Goal: Task Accomplishment & Management: Manage account settings

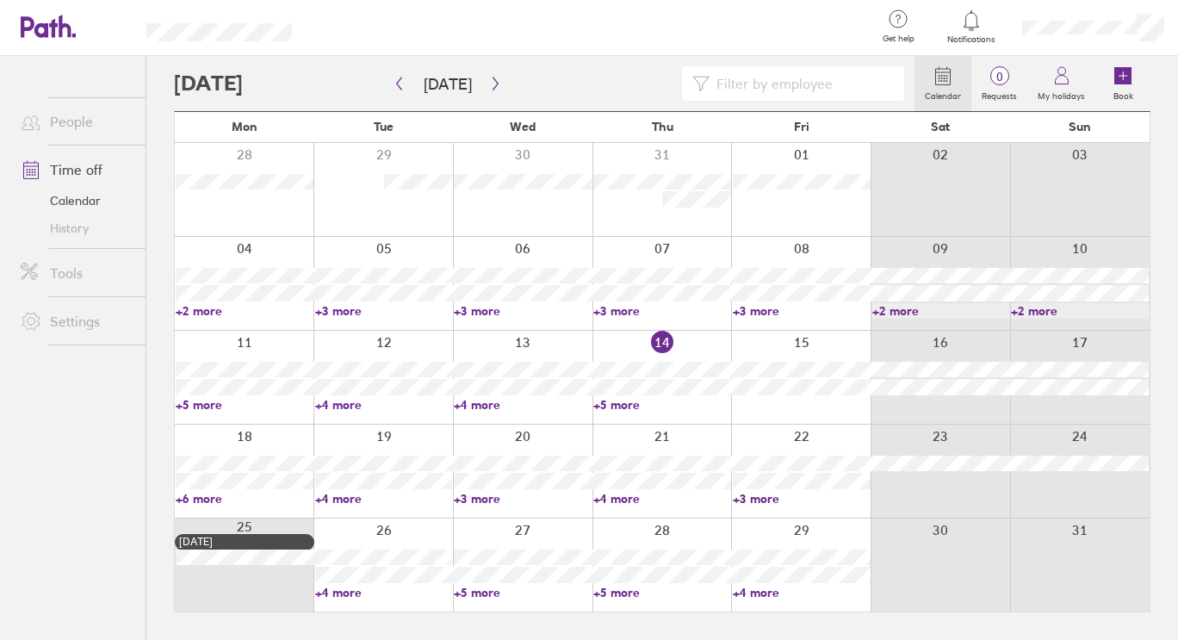
click at [202, 501] on link "+6 more" at bounding box center [245, 498] width 138 height 15
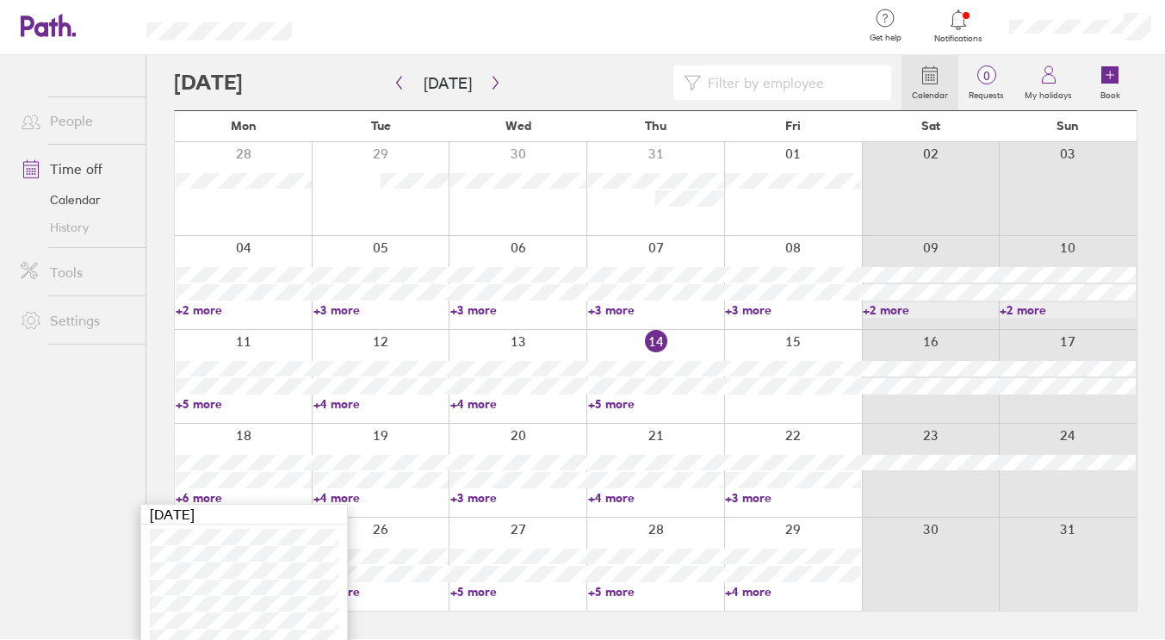
scroll to position [32, 0]
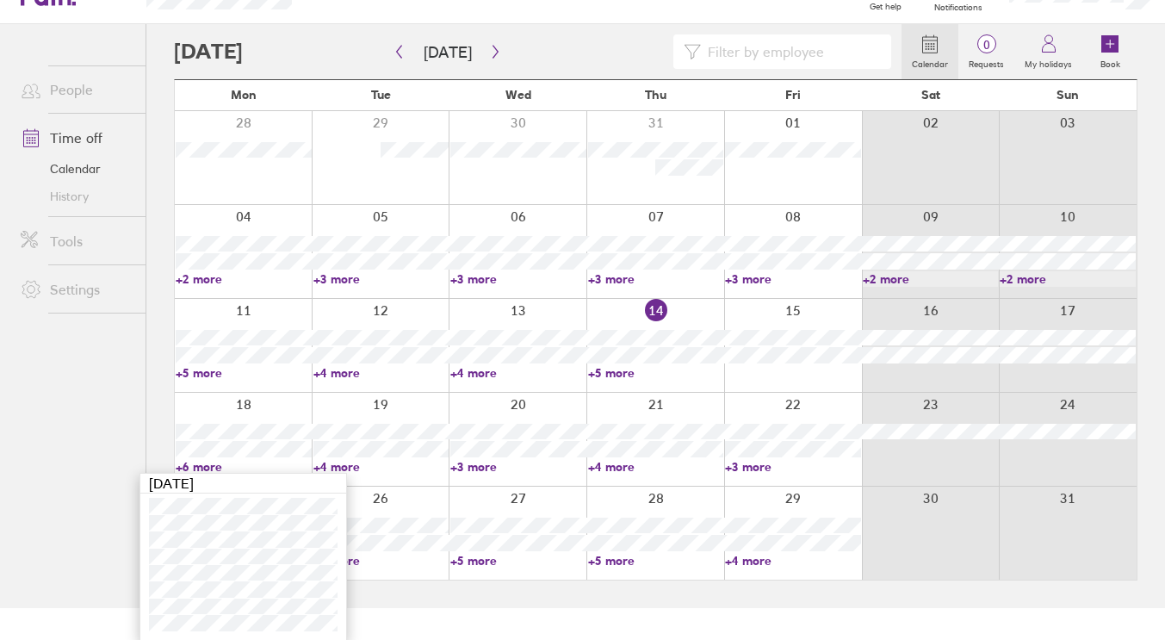
click at [374, 467] on link "+4 more" at bounding box center [381, 466] width 136 height 15
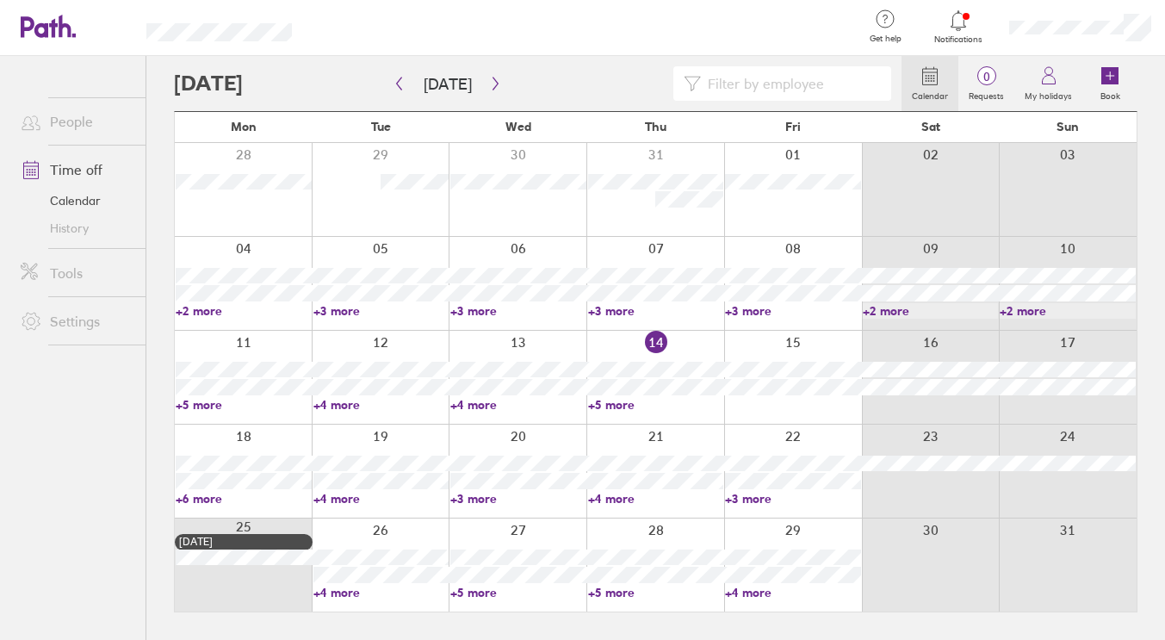
scroll to position [0, 0]
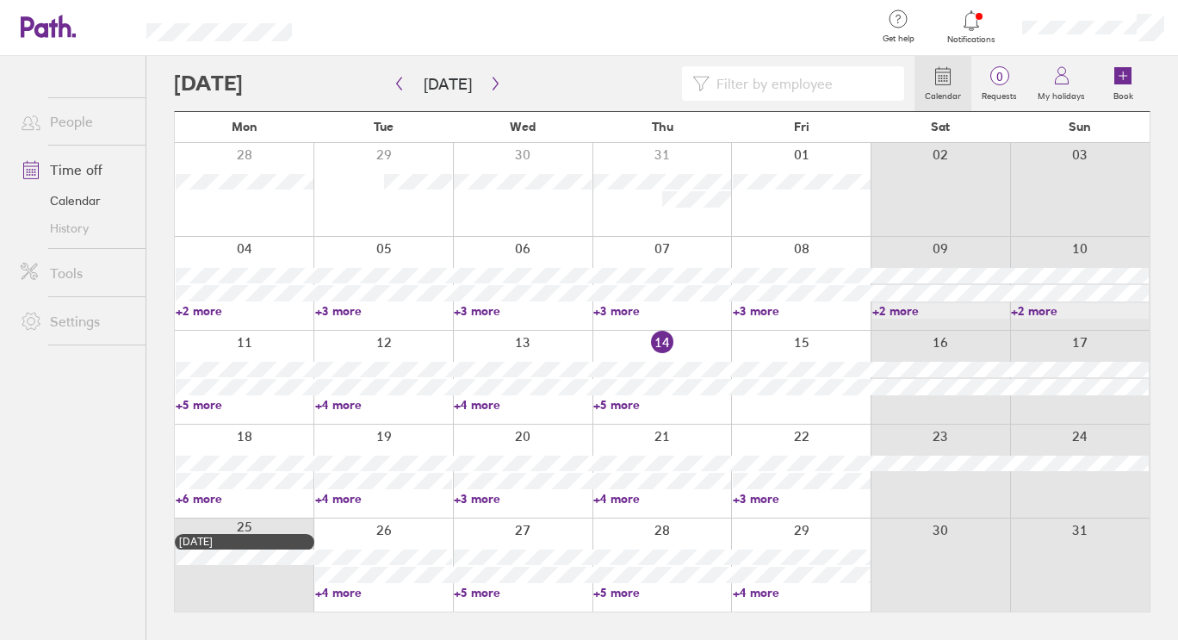
click at [344, 496] on link "+4 more" at bounding box center [384, 498] width 138 height 15
click at [515, 492] on link "+3 more" at bounding box center [523, 498] width 138 height 15
click at [487, 495] on link "+3 more" at bounding box center [523, 498] width 138 height 15
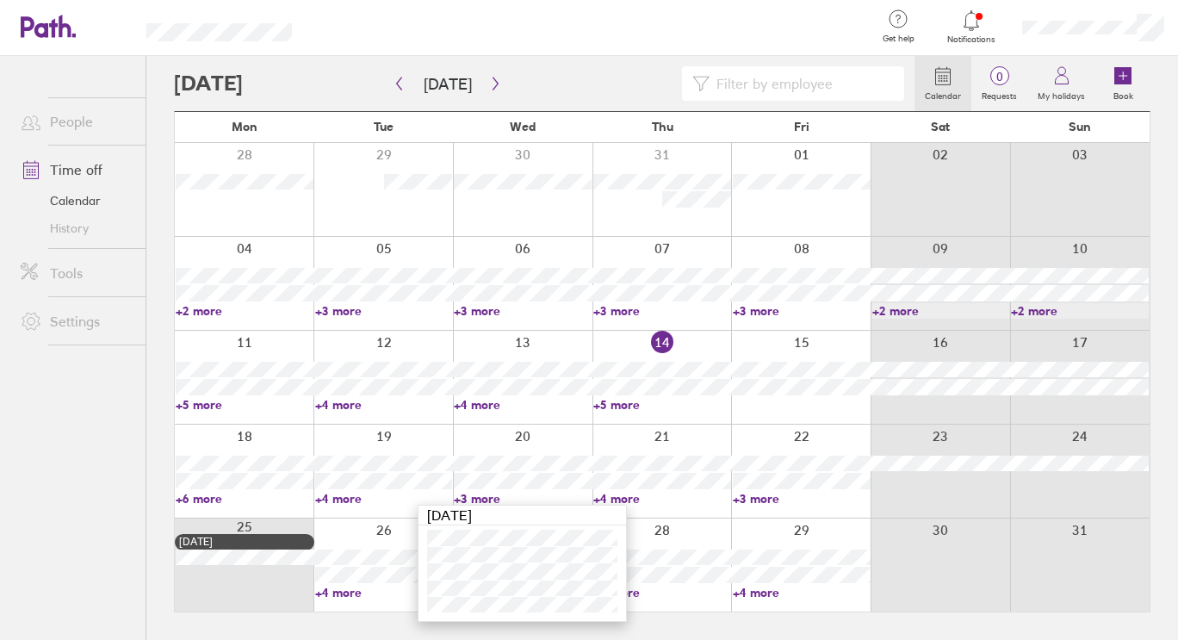
click at [637, 494] on link "+4 more" at bounding box center [662, 498] width 138 height 15
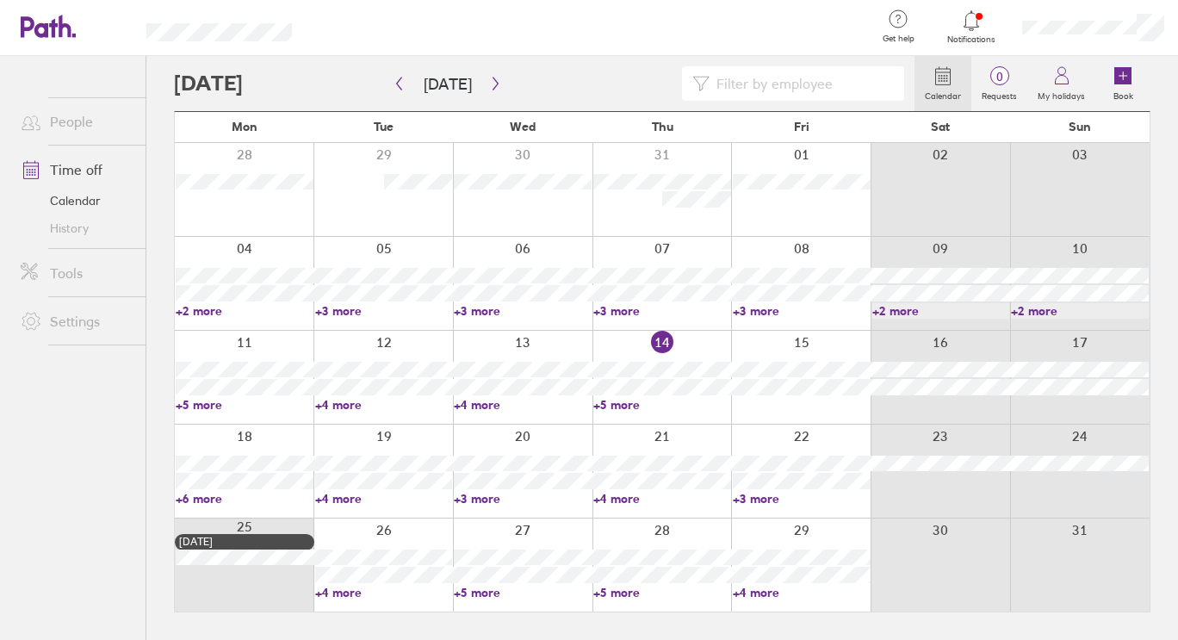
click at [637, 494] on link "+4 more" at bounding box center [662, 498] width 138 height 15
click at [772, 494] on link "+3 more" at bounding box center [802, 498] width 138 height 15
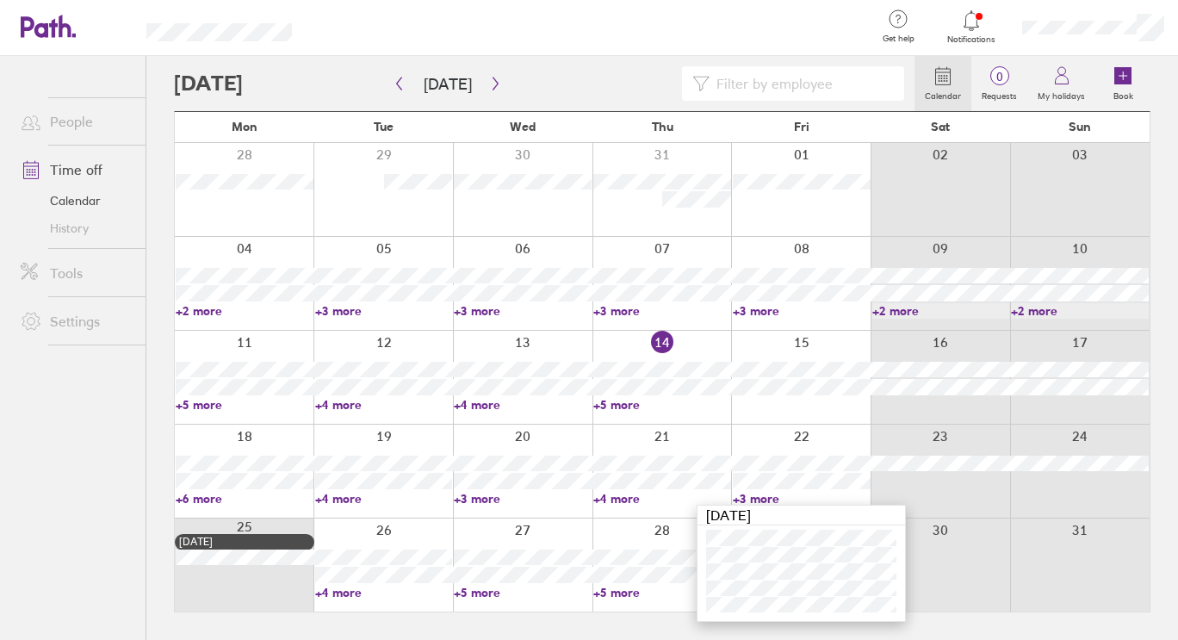
click at [338, 594] on link "+4 more" at bounding box center [384, 592] width 138 height 15
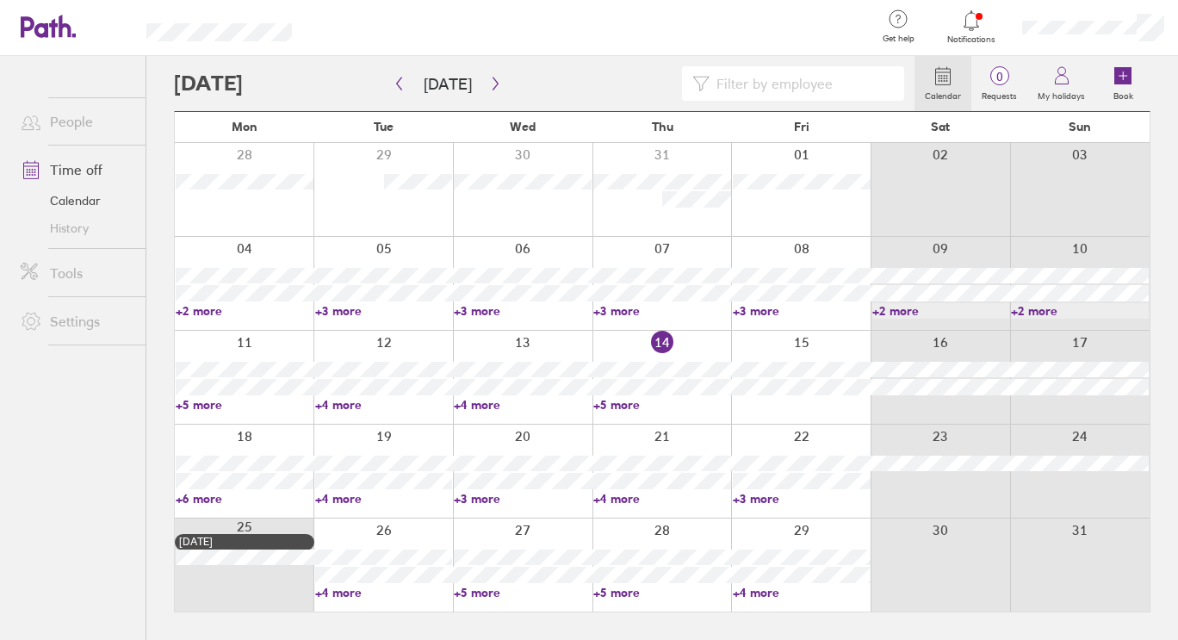
click at [338, 594] on link "+4 more" at bounding box center [384, 592] width 138 height 15
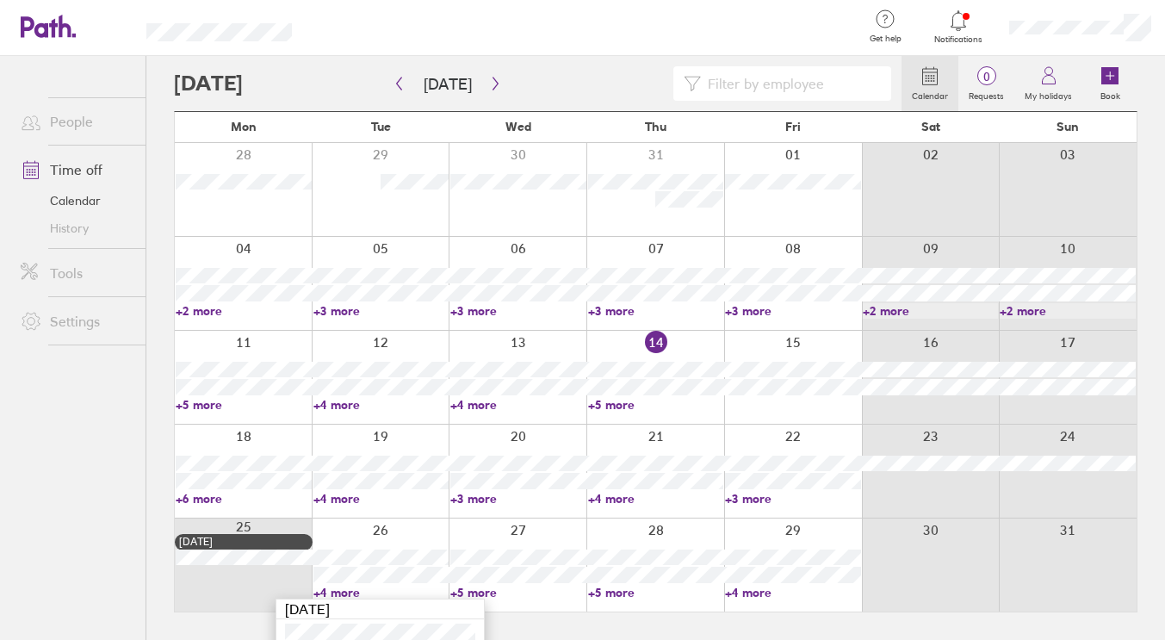
scroll to position [93, 0]
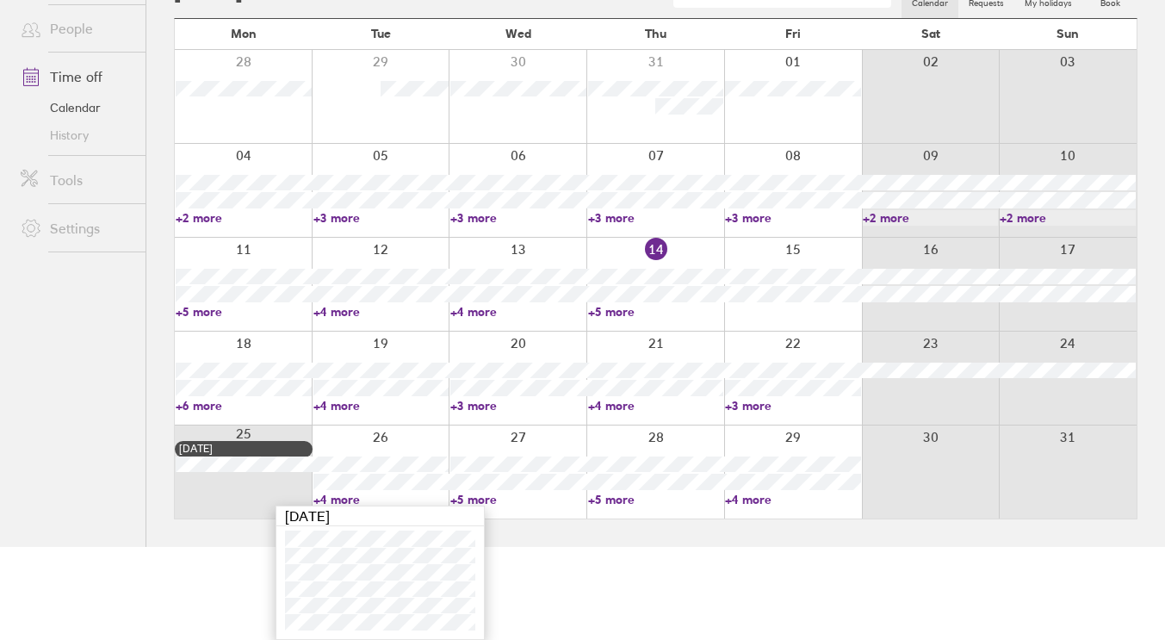
click at [500, 496] on link "+5 more" at bounding box center [518, 499] width 136 height 15
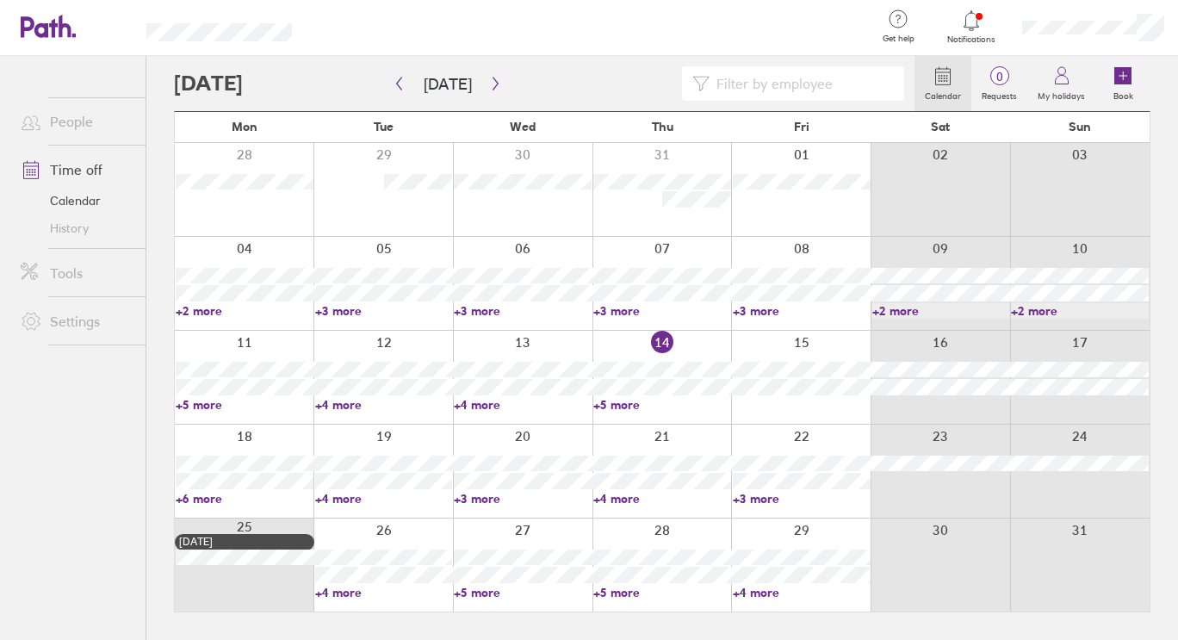
click at [490, 587] on link "+5 more" at bounding box center [523, 592] width 138 height 15
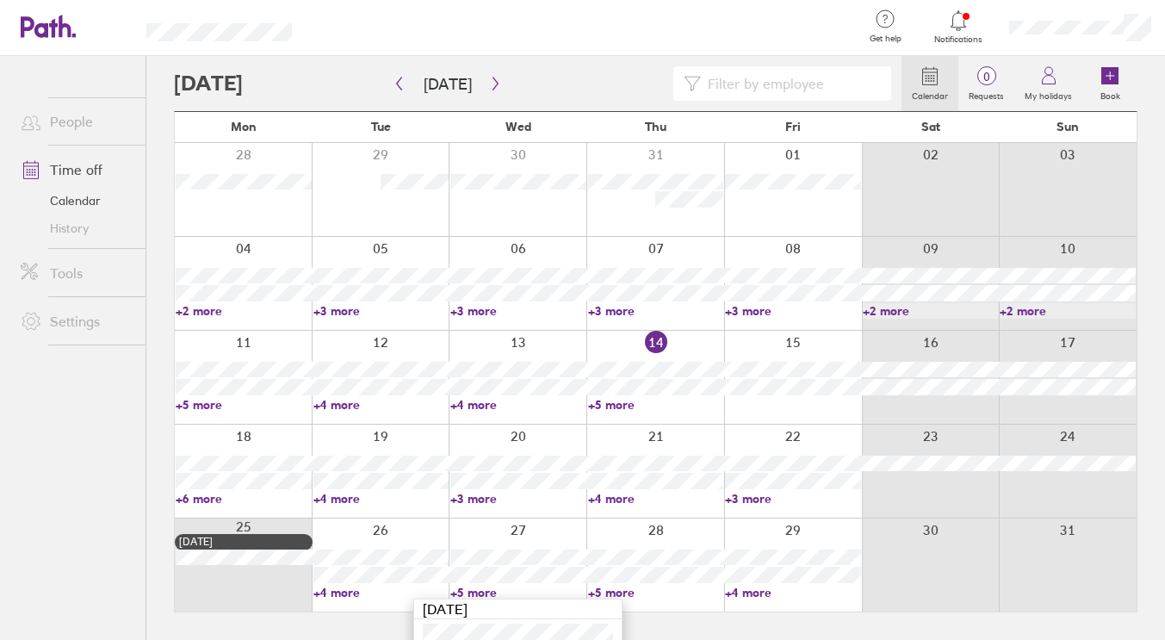
scroll to position [109, 0]
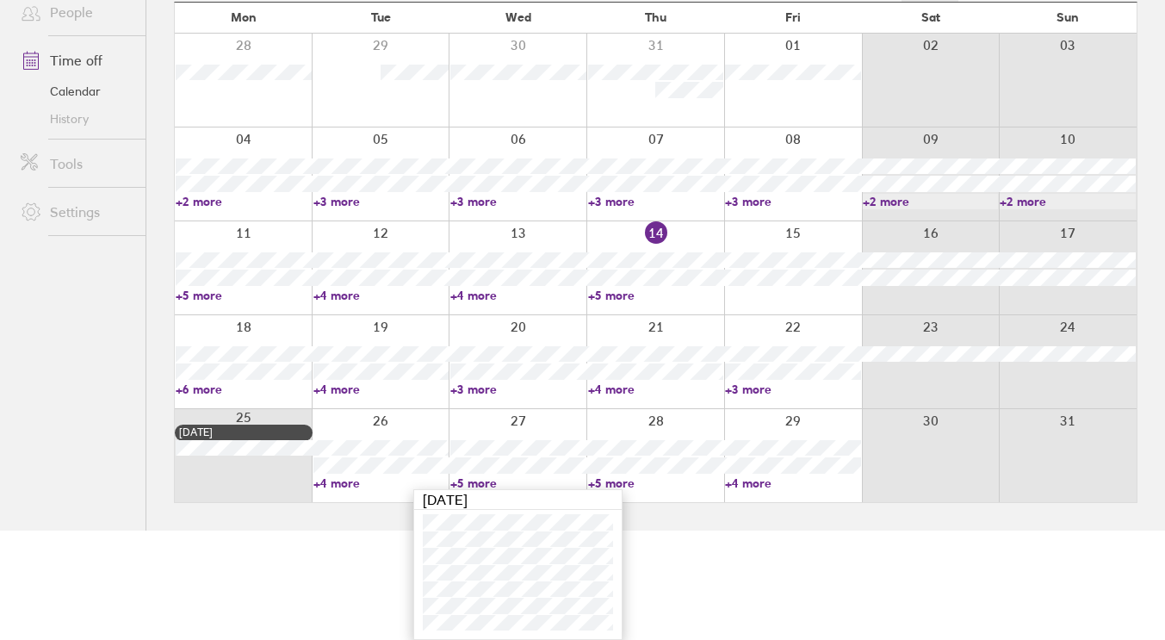
click at [511, 418] on div at bounding box center [518, 455] width 138 height 93
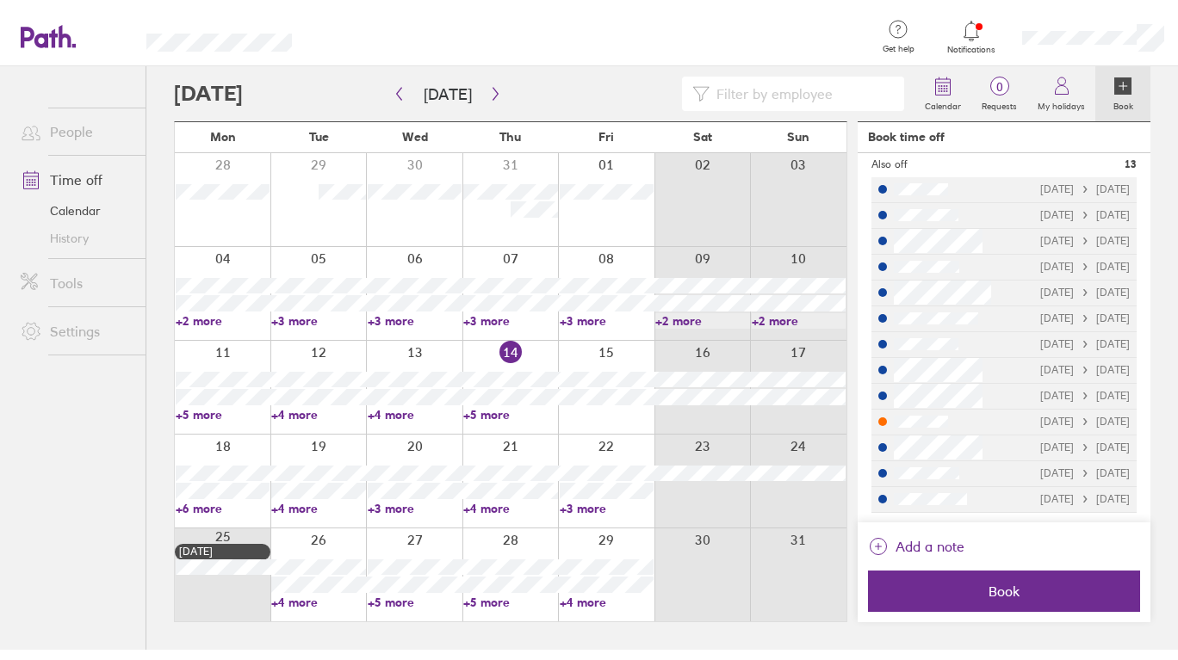
scroll to position [279, 0]
